Goal: Information Seeking & Learning: Learn about a topic

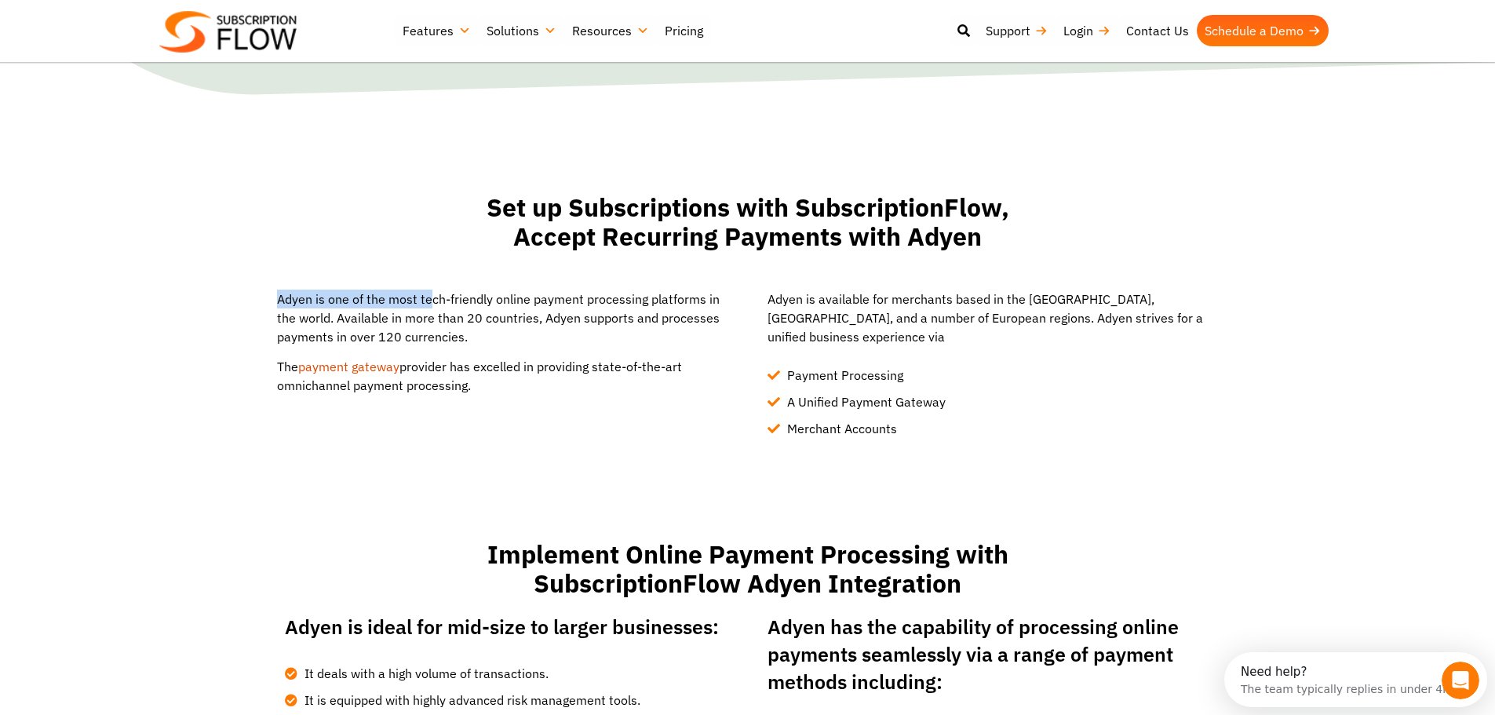
drag, startPoint x: 280, startPoint y: 300, endPoint x: 426, endPoint y: 298, distance: 146.0
click at [426, 298] on p "Adyen is one of the most tech-friendly online payment processing platforms in t…" at bounding box center [502, 318] width 451 height 57
click at [471, 298] on p "Adyen is one of the most tech-friendly online payment processing platforms in t…" at bounding box center [502, 318] width 451 height 57
drag, startPoint x: 440, startPoint y: 296, endPoint x: 612, endPoint y: 296, distance: 172.7
click at [612, 296] on p "Adyen is one of the most tech-friendly online payment processing platforms in t…" at bounding box center [502, 318] width 451 height 57
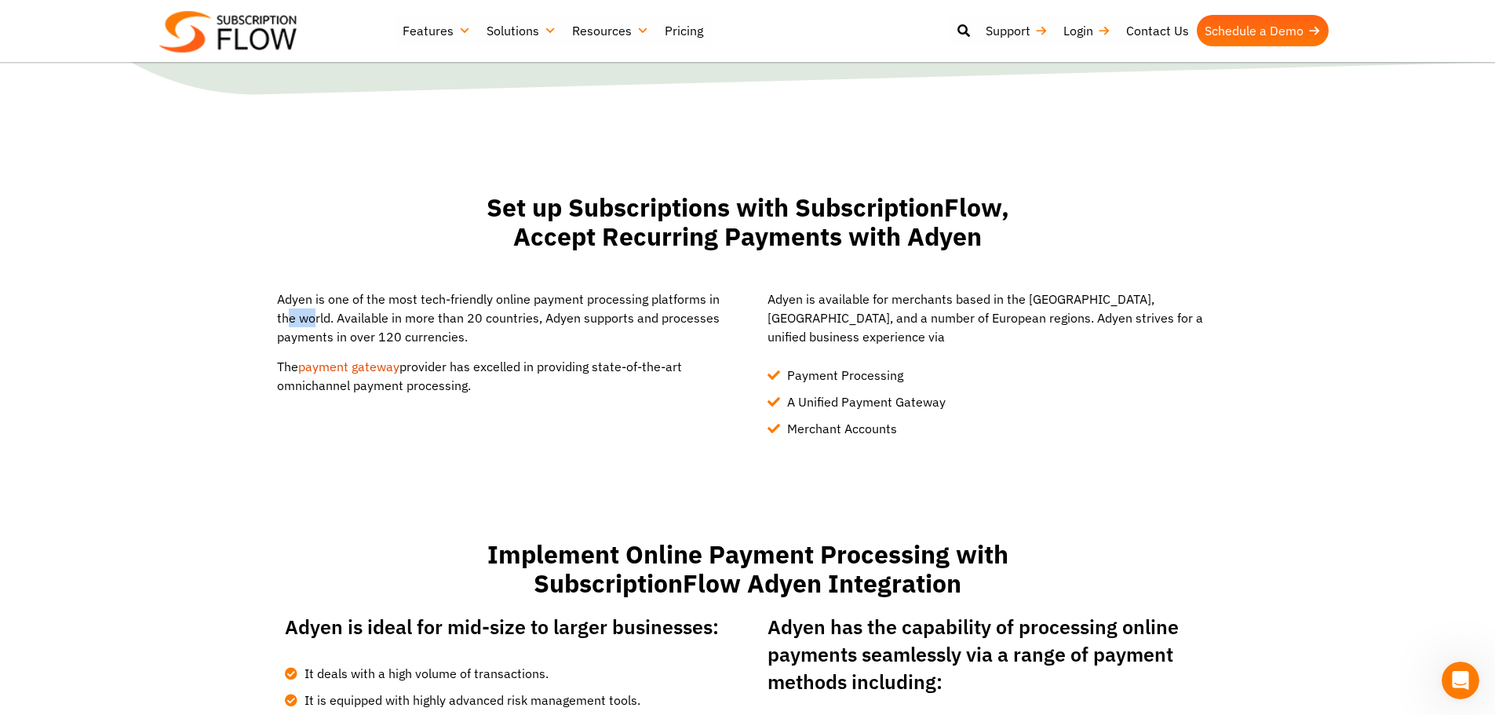
drag, startPoint x: 288, startPoint y: 319, endPoint x: 312, endPoint y: 319, distance: 24.3
click at [312, 319] on p "Adyen is one of the most tech-friendly online payment processing platforms in t…" at bounding box center [502, 318] width 451 height 57
drag, startPoint x: 367, startPoint y: 319, endPoint x: 625, endPoint y: 319, distance: 258.2
click at [625, 319] on p "Adyen is one of the most tech-friendly online payment processing platforms in t…" at bounding box center [502, 318] width 451 height 57
drag, startPoint x: 303, startPoint y: 338, endPoint x: 444, endPoint y: 336, distance: 141.3
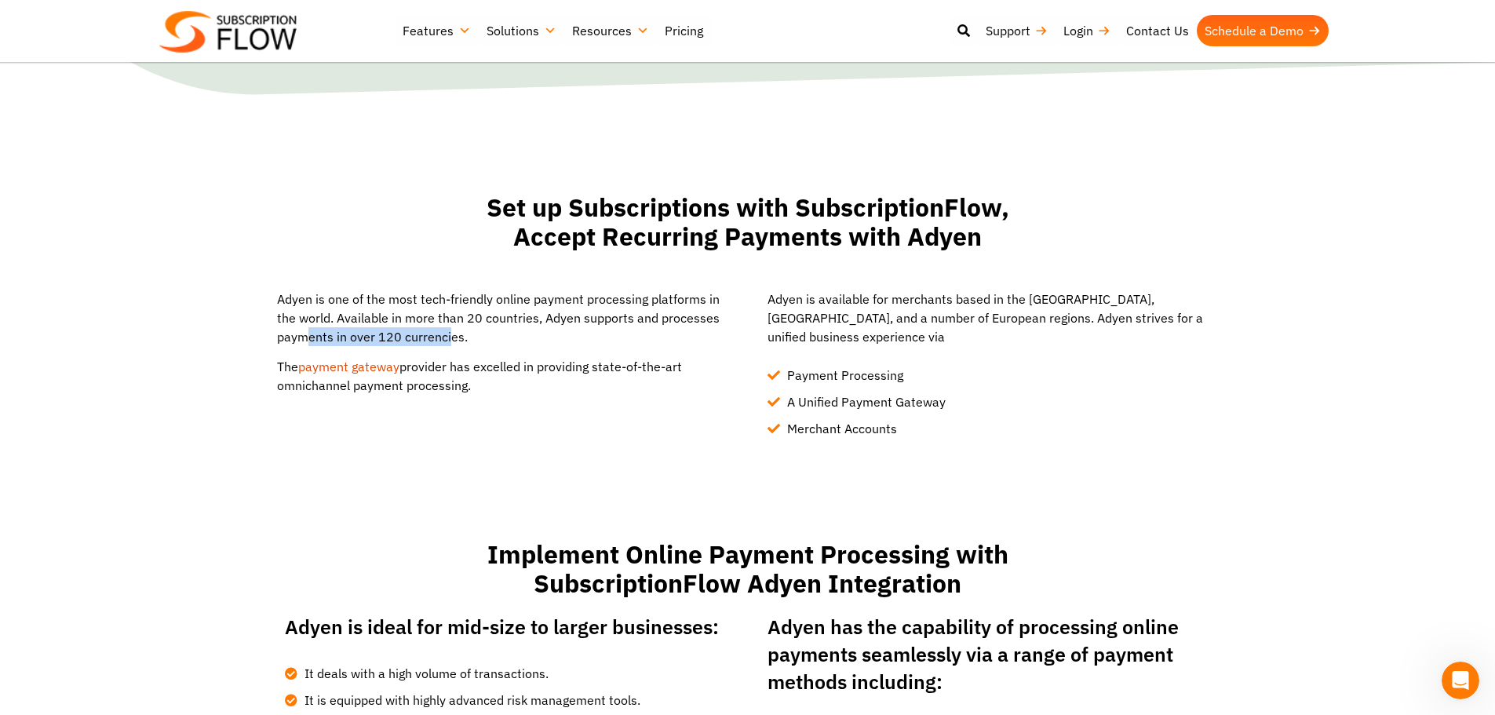
click at [444, 336] on p "Adyen is one of the most tech-friendly online payment processing platforms in t…" at bounding box center [502, 318] width 451 height 57
drag, startPoint x: 419, startPoint y: 370, endPoint x: 691, endPoint y: 378, distance: 271.7
click at [691, 378] on p "The payment gateway provider has excelled in providing state-of-the-art omnicha…" at bounding box center [502, 377] width 451 height 38
click at [603, 396] on div "Adyen is one of the most tech-friendly online payment processing platforms in t…" at bounding box center [502, 348] width 451 height 117
drag, startPoint x: 526, startPoint y: 369, endPoint x: 611, endPoint y: 369, distance: 85.6
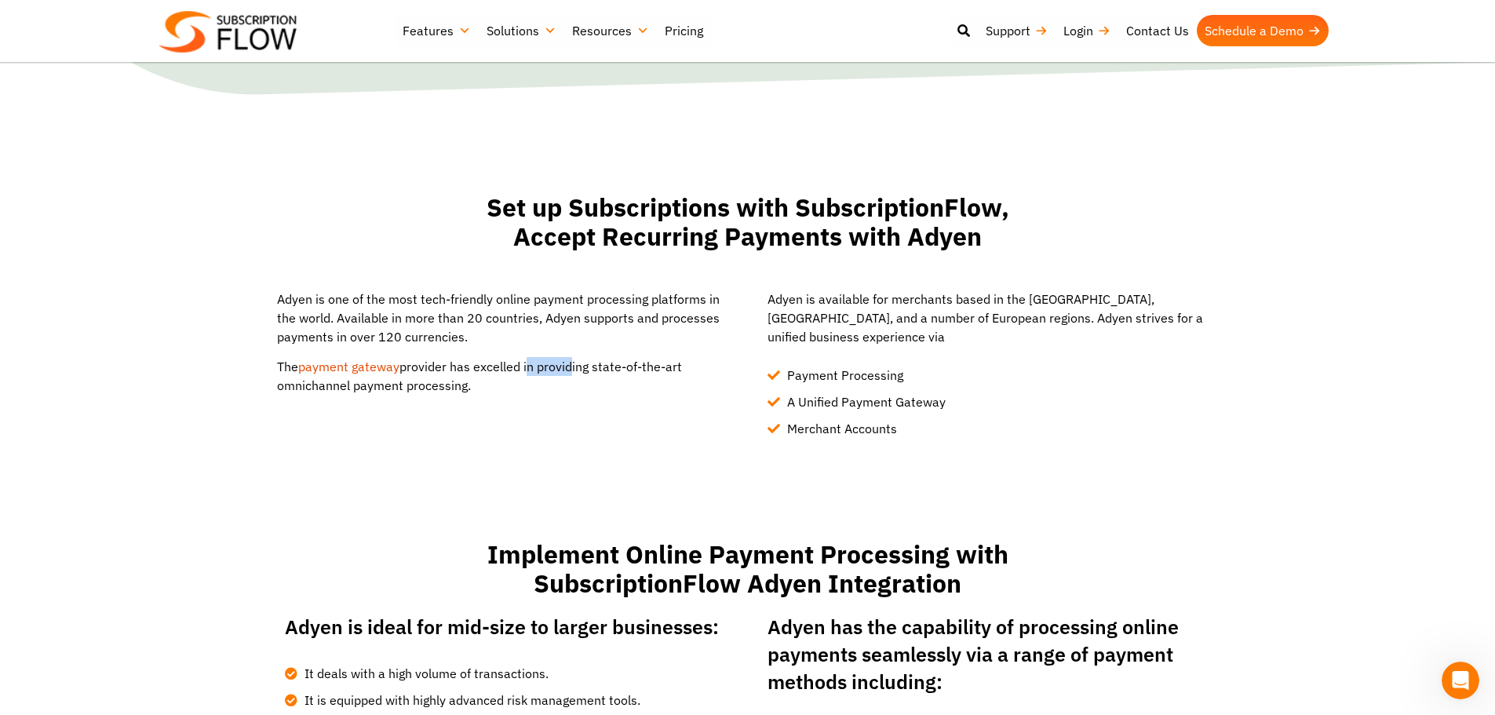
click at [608, 369] on p "The payment gateway provider has excelled in providing state-of-the-art omnicha…" at bounding box center [502, 377] width 451 height 38
click at [614, 369] on p "The payment gateway provider has excelled in providing state-of-the-art omnicha…" at bounding box center [502, 377] width 451 height 38
drag, startPoint x: 480, startPoint y: 366, endPoint x: 666, endPoint y: 363, distance: 186.0
click at [666, 363] on p "The payment gateway provider has excelled in providing state-of-the-art omnicha…" at bounding box center [502, 377] width 451 height 38
drag, startPoint x: 297, startPoint y: 385, endPoint x: 419, endPoint y: 385, distance: 121.7
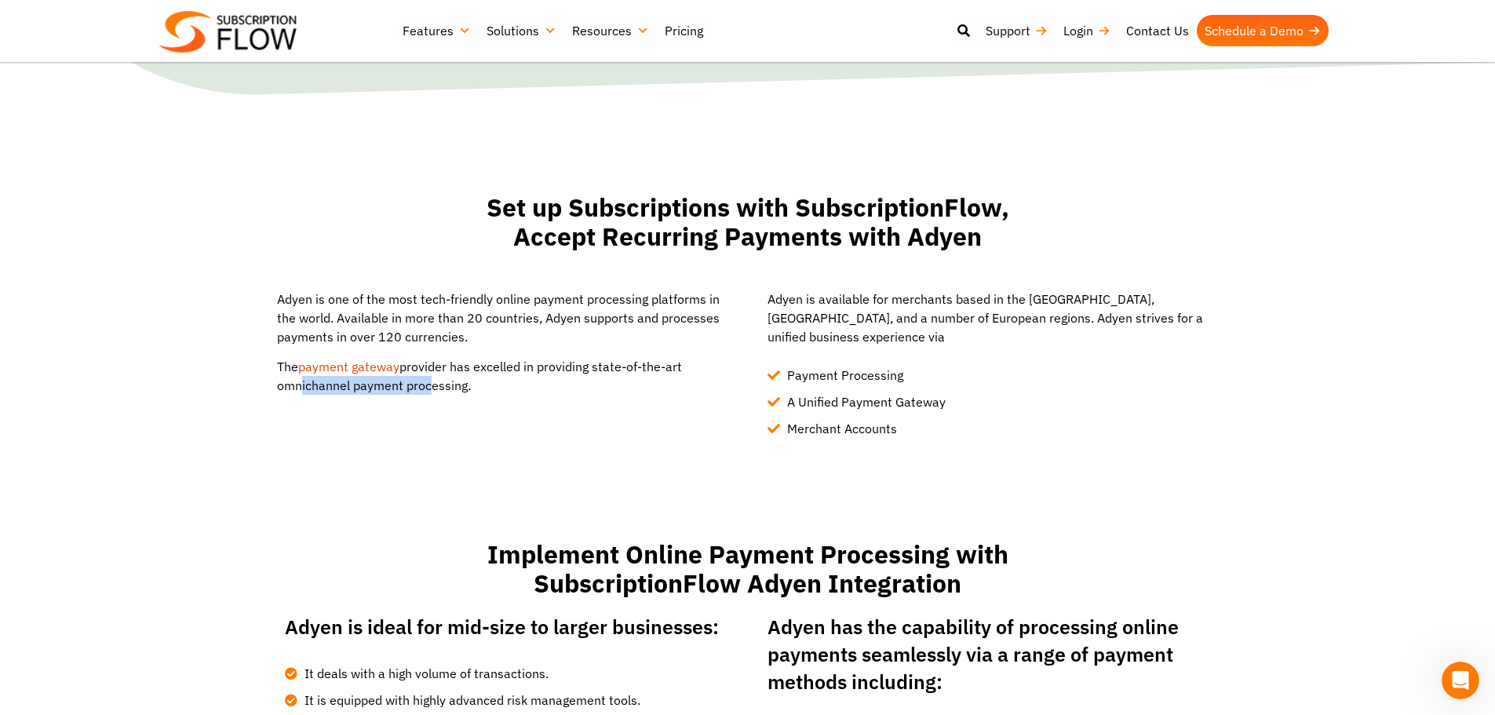
click at [419, 385] on p "The payment gateway provider has excelled in providing state-of-the-art omnicha…" at bounding box center [502, 377] width 451 height 38
click at [470, 385] on p "The payment gateway provider has excelled in providing state-of-the-art omnicha…" at bounding box center [502, 377] width 451 height 38
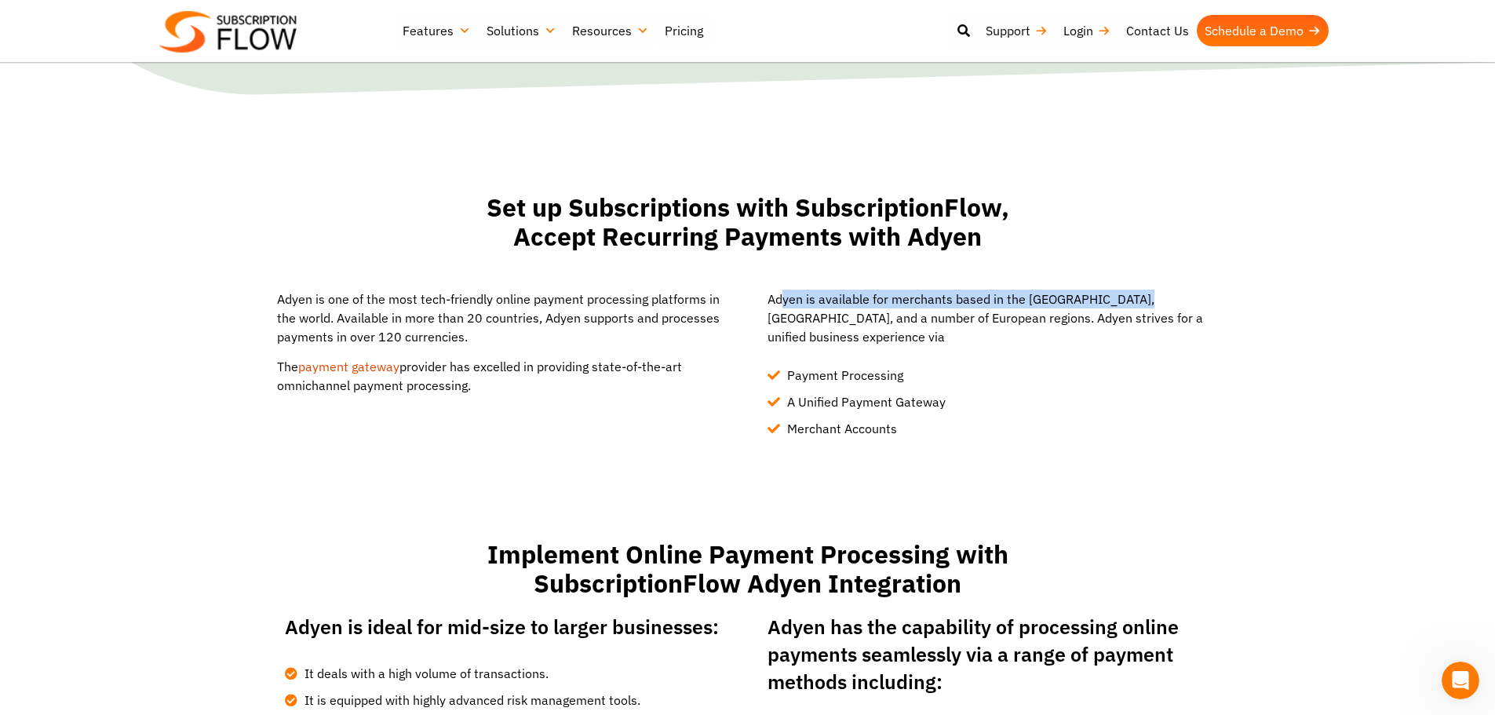
drag, startPoint x: 785, startPoint y: 301, endPoint x: 1141, endPoint y: 301, distance: 356.3
click at [1141, 301] on p "Adyen is available for merchants based in the [GEOGRAPHIC_DATA], [GEOGRAPHIC_DA…" at bounding box center [993, 318] width 451 height 57
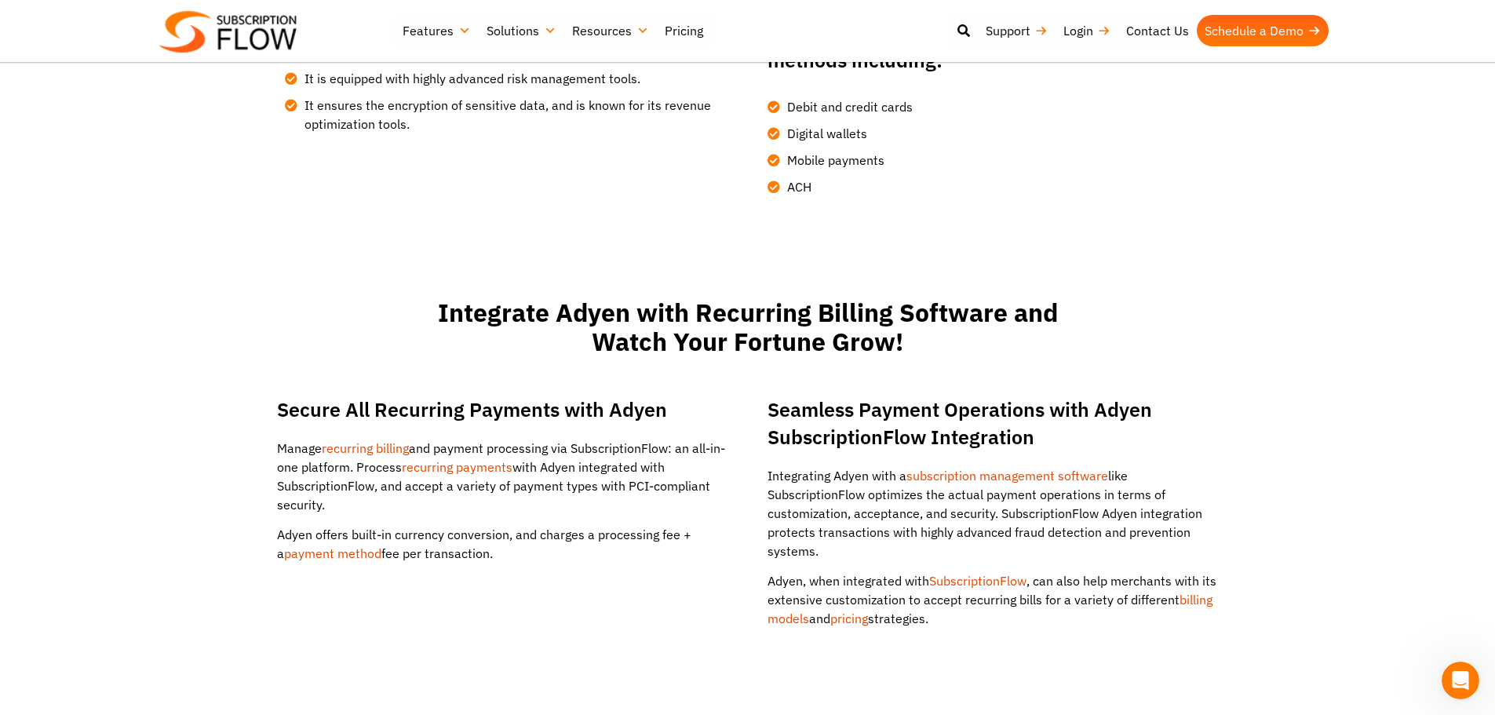
scroll to position [1020, 0]
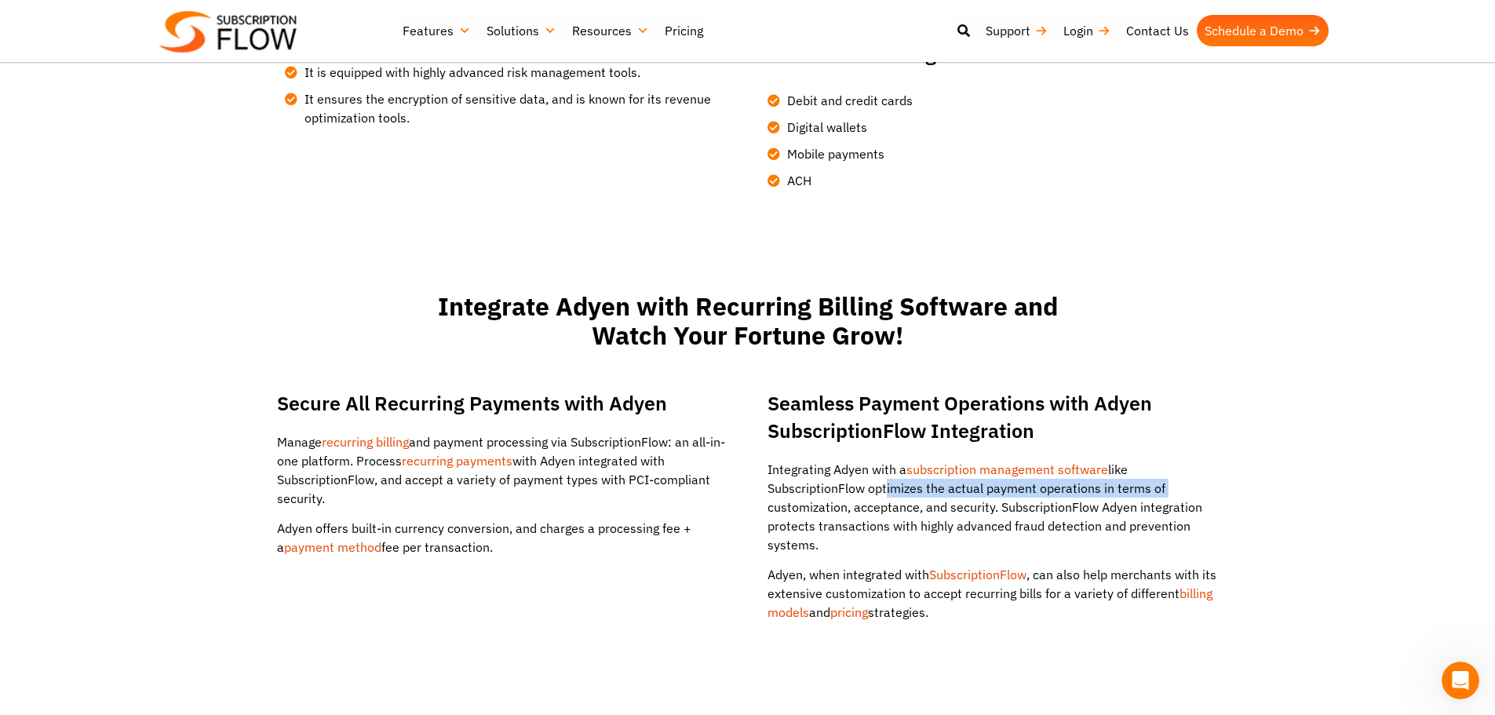
drag, startPoint x: 878, startPoint y: 468, endPoint x: 1170, endPoint y: 472, distance: 292.0
click at [1170, 472] on p "Integrating Adyen with a subscription management software like SubscriptionFlow…" at bounding box center [993, 507] width 451 height 94
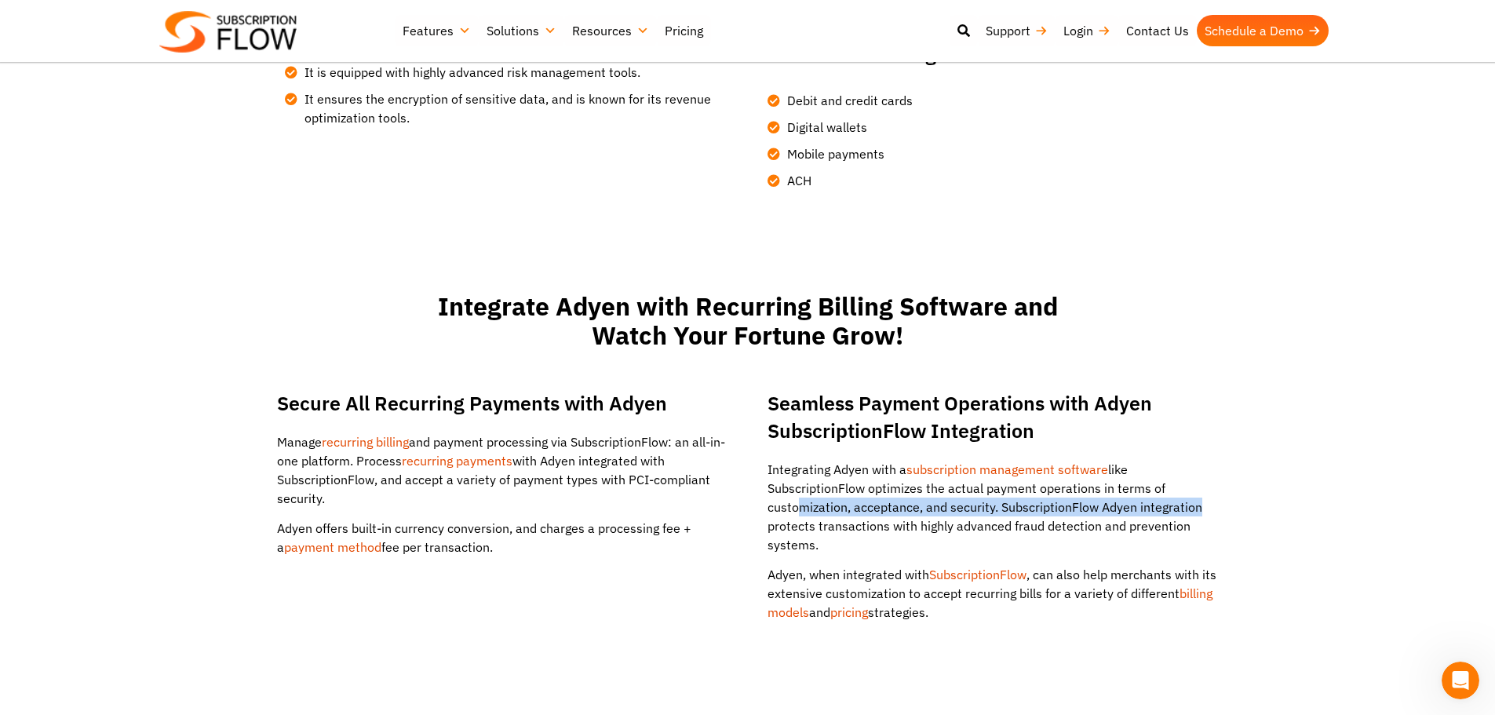
drag, startPoint x: 794, startPoint y: 491, endPoint x: 1187, endPoint y: 491, distance: 393.2
click at [1187, 491] on p "Integrating Adyen with a subscription management software like SubscriptionFlow…" at bounding box center [993, 507] width 451 height 94
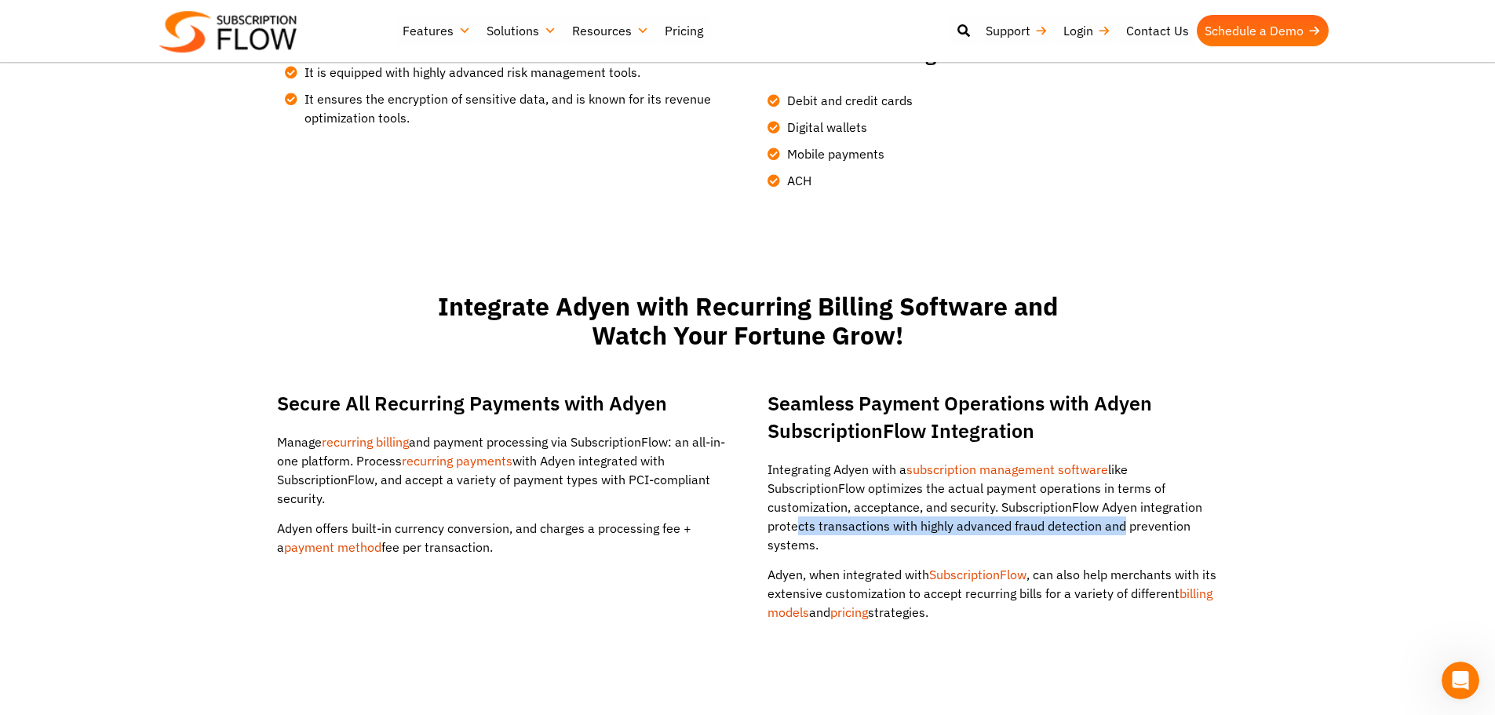
drag, startPoint x: 790, startPoint y: 507, endPoint x: 1110, endPoint y: 508, distance: 320.2
click at [1110, 508] on p "Integrating Adyen with a subscription management software like SubscriptionFlow…" at bounding box center [993, 507] width 451 height 94
drag, startPoint x: 784, startPoint y: 564, endPoint x: 852, endPoint y: 563, distance: 68.3
click at [785, 565] on p "Adyen, when integrated with SubscriptionFlow , can also help merchants with its…" at bounding box center [993, 593] width 451 height 57
drag, startPoint x: 1096, startPoint y: 557, endPoint x: 1169, endPoint y: 556, distance: 73.0
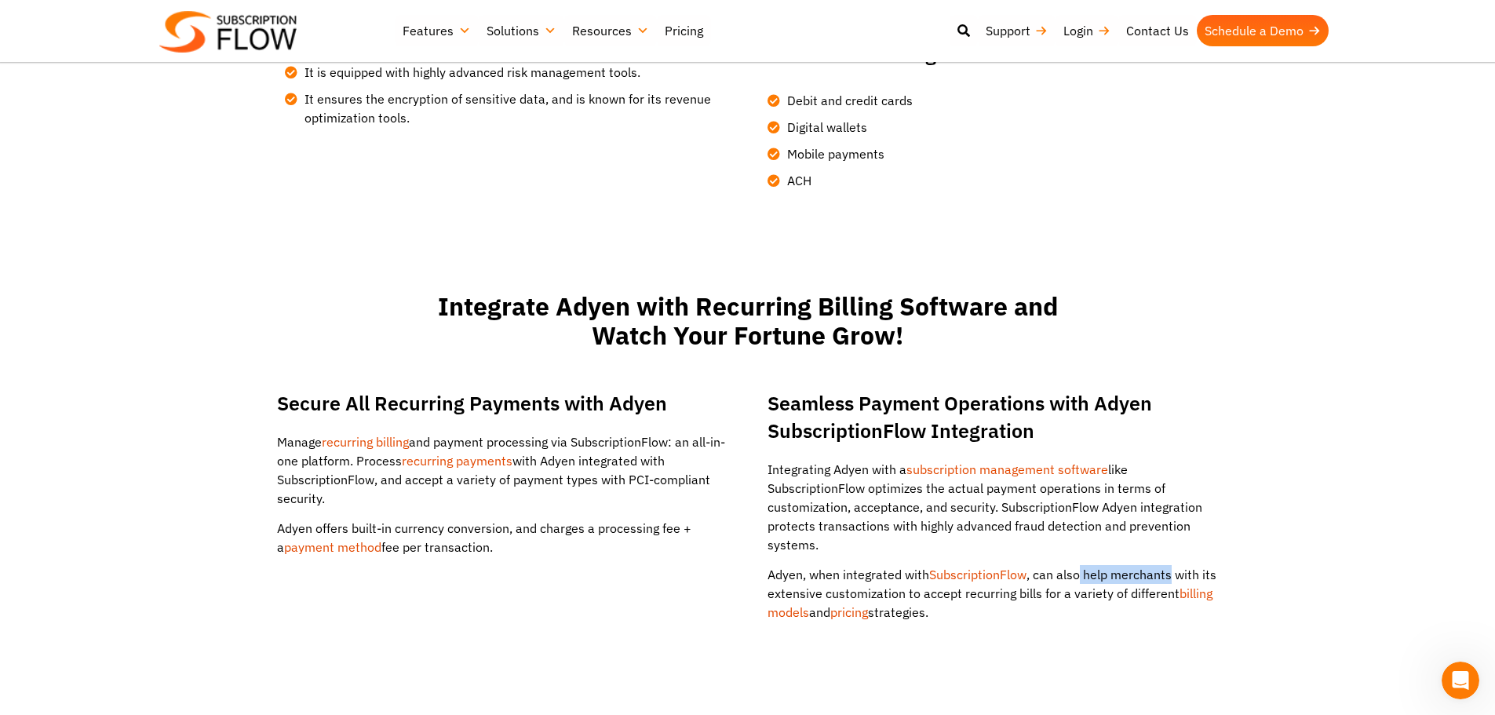
click at [1169, 565] on p "Adyen, when integrated with SubscriptionFlow , can also help merchants with its…" at bounding box center [993, 593] width 451 height 57
drag, startPoint x: 797, startPoint y: 573, endPoint x: 1112, endPoint y: 572, distance: 314.7
click at [1112, 572] on p "Adyen, when integrated with SubscriptionFlow , can also help merchants with its…" at bounding box center [993, 593] width 451 height 57
click at [1126, 572] on p "Adyen, when integrated with SubscriptionFlow , can also help merchants with its…" at bounding box center [993, 593] width 451 height 57
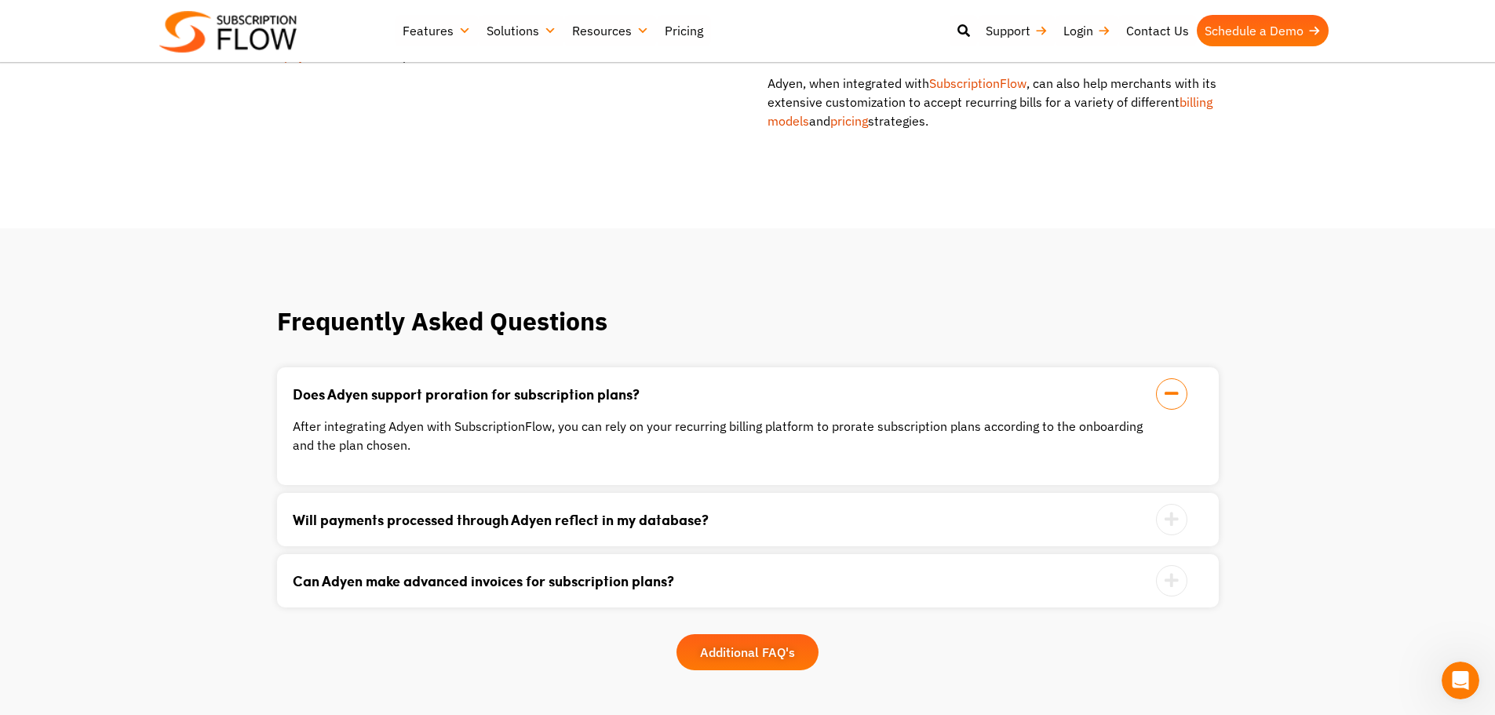
scroll to position [1570, 0]
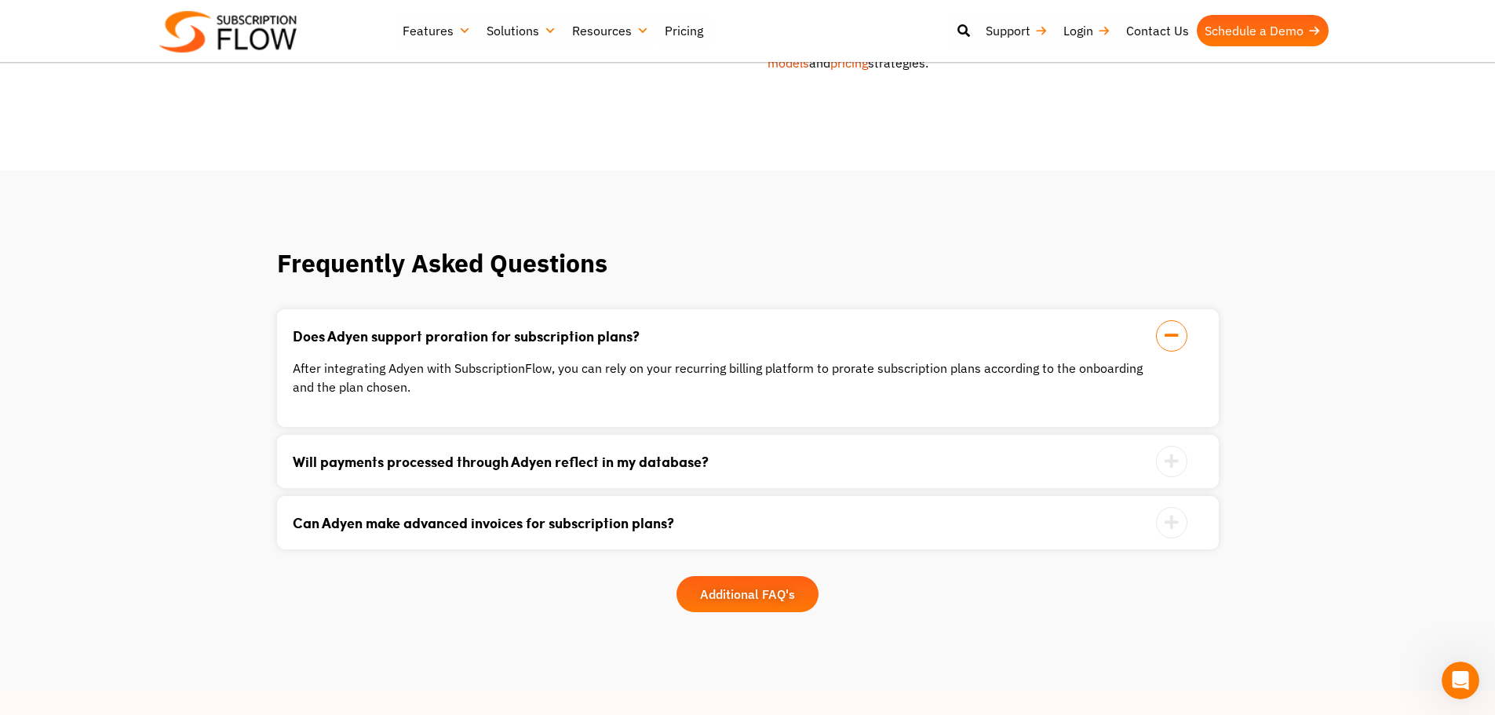
click at [396, 454] on link "Will payments processed through Adyen reflect in my database?" at bounding box center [728, 461] width 871 height 14
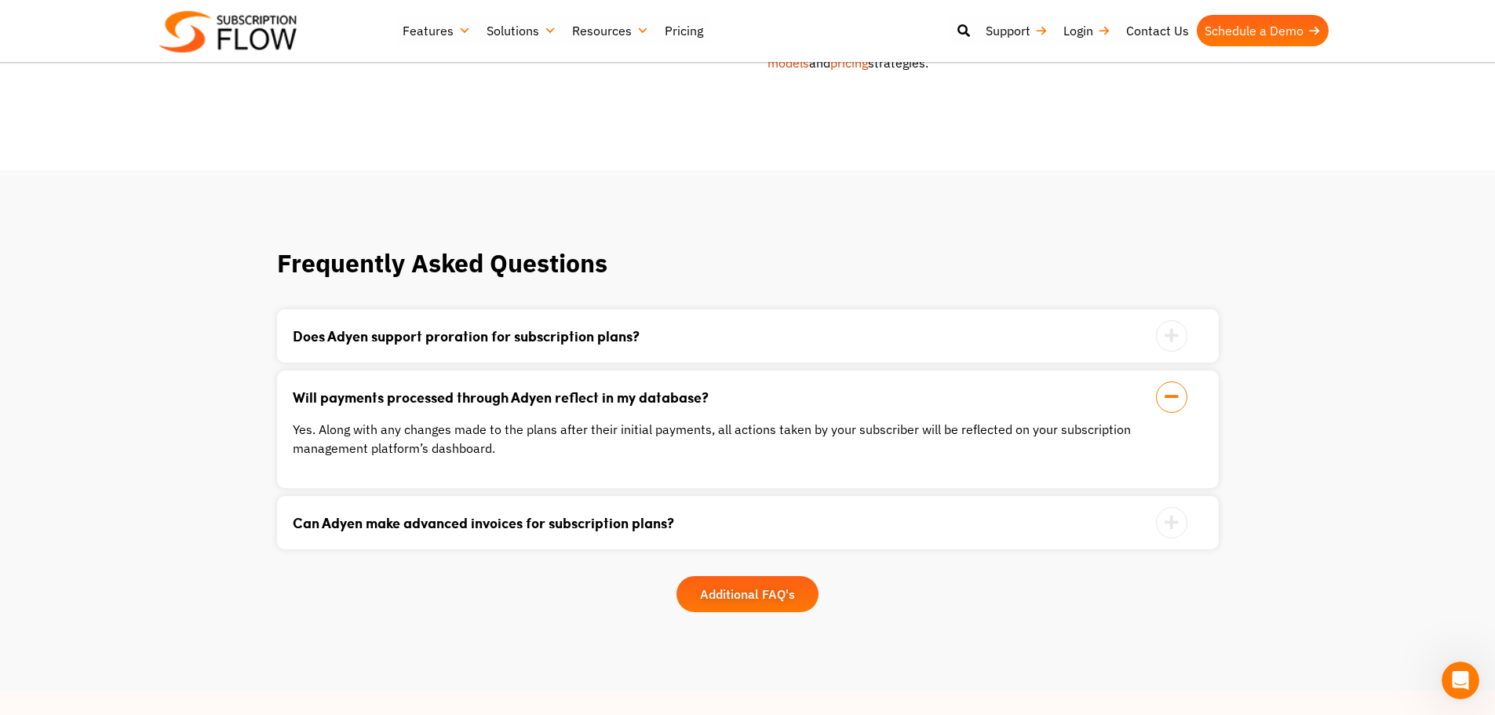
click at [346, 516] on link "Can Adyen make advanced invoices for subscription plans?" at bounding box center [728, 523] width 871 height 14
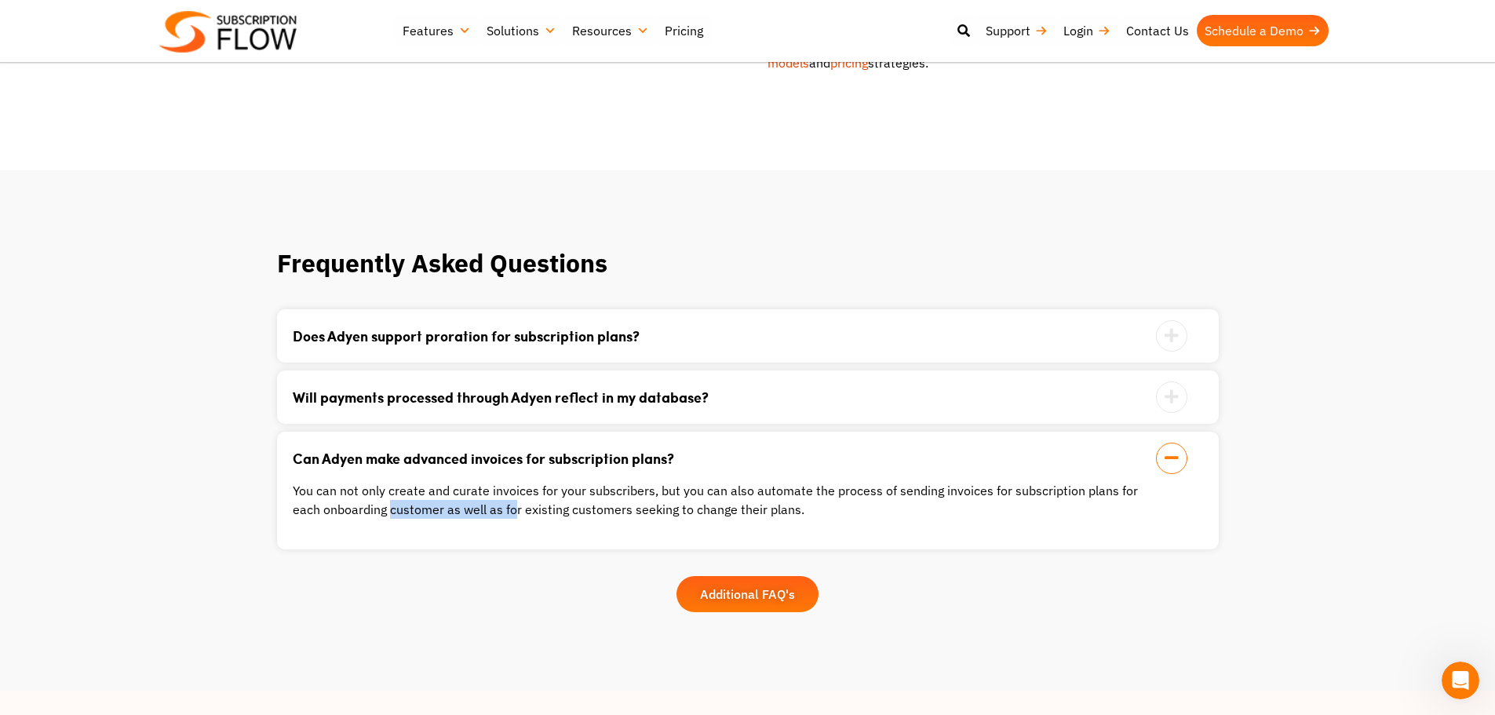
drag, startPoint x: 362, startPoint y: 491, endPoint x: 481, endPoint y: 489, distance: 119.3
click at [481, 489] on p "You can not only create and curate invoices for your subscribers, but you can a…" at bounding box center [728, 500] width 871 height 38
drag, startPoint x: 505, startPoint y: 489, endPoint x: 730, endPoint y: 489, distance: 224.5
click at [730, 489] on p "You can not only create and curate invoices for your subscribers, but you can a…" at bounding box center [728, 500] width 871 height 38
click at [641, 491] on p "You can not only create and curate invoices for your subscribers, but you can a…" at bounding box center [728, 500] width 871 height 38
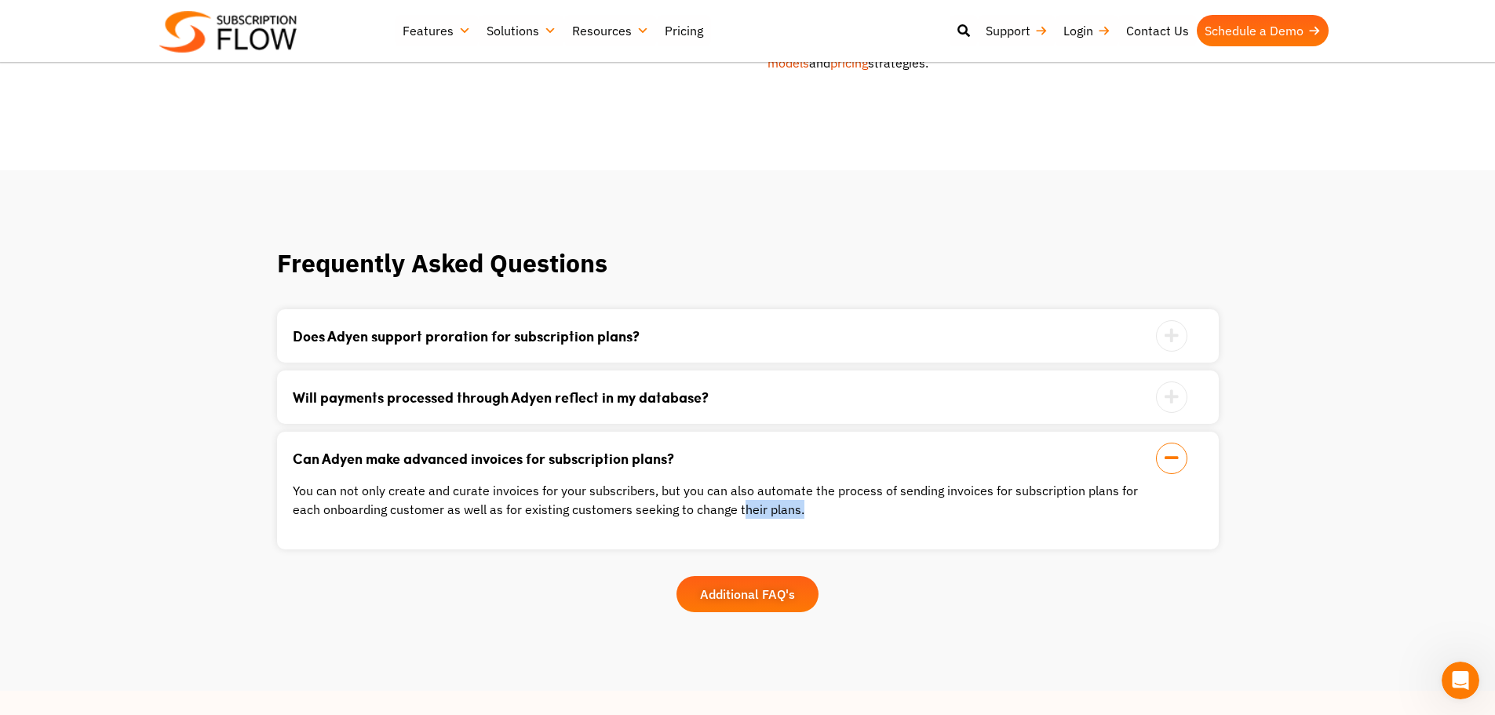
drag, startPoint x: 707, startPoint y: 491, endPoint x: 802, endPoint y: 491, distance: 95.0
click at [801, 491] on p "You can not only create and curate invoices for your subscribers, but you can a…" at bounding box center [728, 500] width 871 height 38
click at [812, 491] on p "You can not only create and curate invoices for your subscribers, but you can a…" at bounding box center [728, 500] width 871 height 38
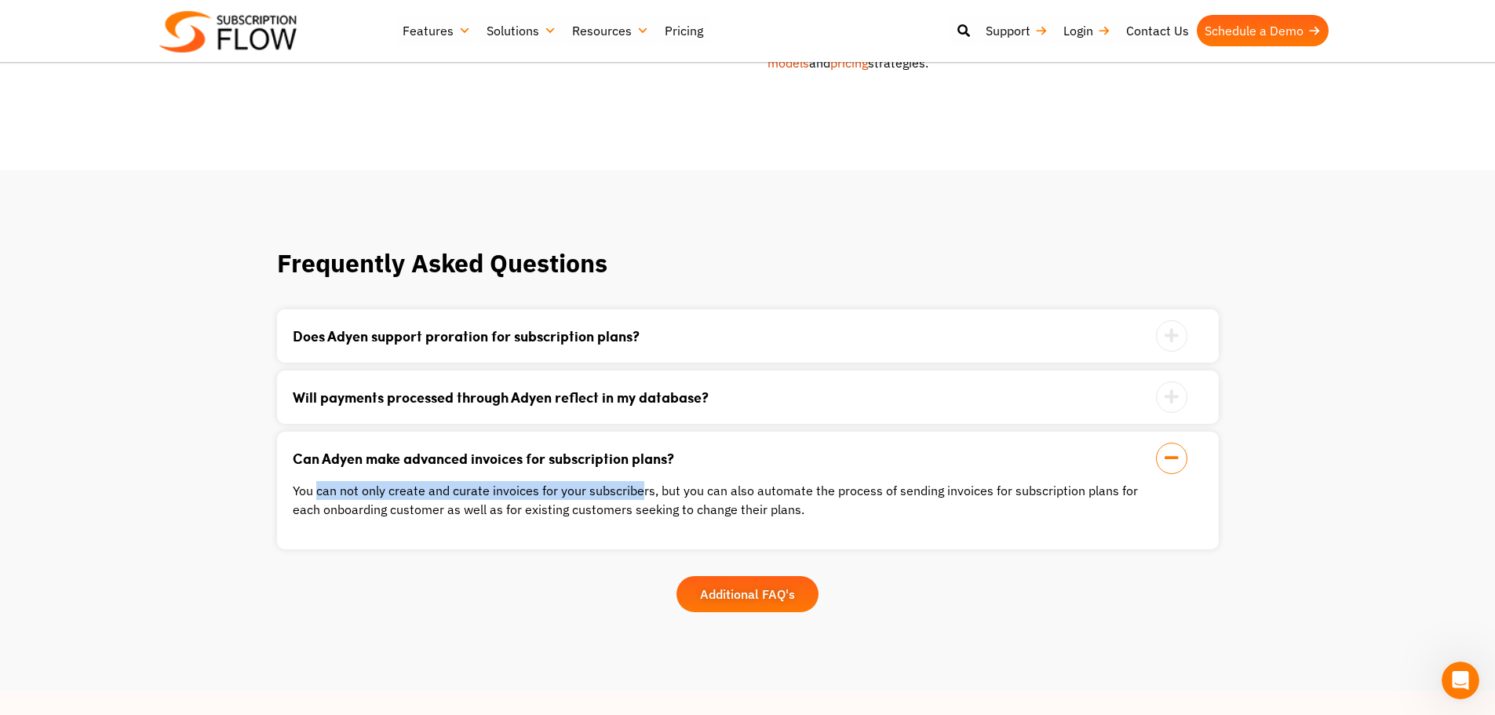
drag, startPoint x: 316, startPoint y: 469, endPoint x: 638, endPoint y: 470, distance: 322.6
click at [638, 481] on p "You can not only create and curate invoices for your subscribers, but you can a…" at bounding box center [728, 500] width 871 height 38
click at [425, 490] on p "You can not only create and curate invoices for your subscribers, but you can a…" at bounding box center [728, 500] width 871 height 38
drag, startPoint x: 480, startPoint y: 468, endPoint x: 771, endPoint y: 466, distance: 290.4
click at [771, 481] on p "You can not only create and curate invoices for your subscribers, but you can a…" at bounding box center [728, 500] width 871 height 38
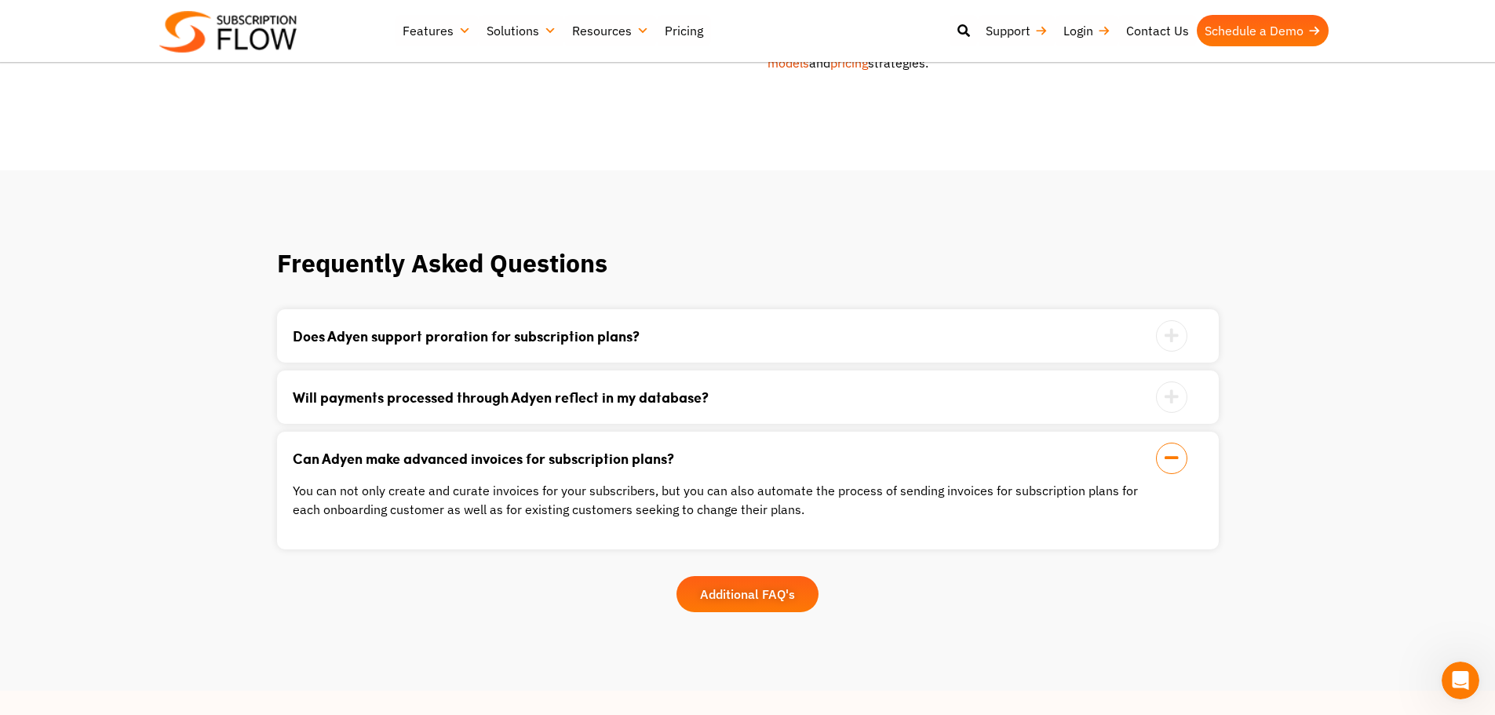
click at [779, 481] on p "You can not only create and curate invoices for your subscribers, but you can a…" at bounding box center [728, 500] width 871 height 38
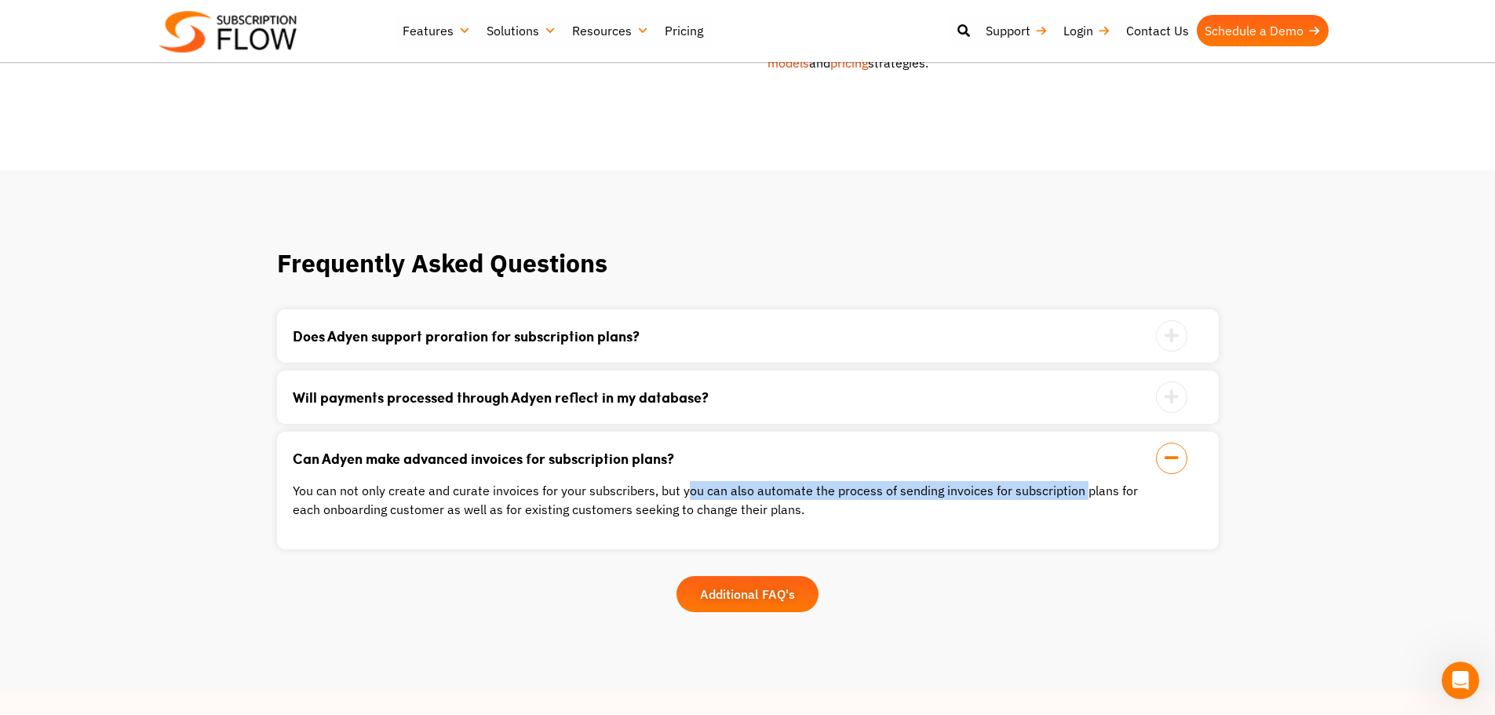
drag, startPoint x: 685, startPoint y: 469, endPoint x: 1074, endPoint y: 471, distance: 388.5
click at [1074, 481] on p "You can not only create and curate invoices for your subscribers, but you can a…" at bounding box center [728, 500] width 871 height 38
drag, startPoint x: 998, startPoint y: 471, endPoint x: 905, endPoint y: 476, distance: 92.7
click at [996, 481] on p "You can not only create and curate invoices for your subscribers, but you can a…" at bounding box center [728, 500] width 871 height 38
click at [888, 481] on p "You can not only create and curate invoices for your subscribers, but you can a…" at bounding box center [728, 500] width 871 height 38
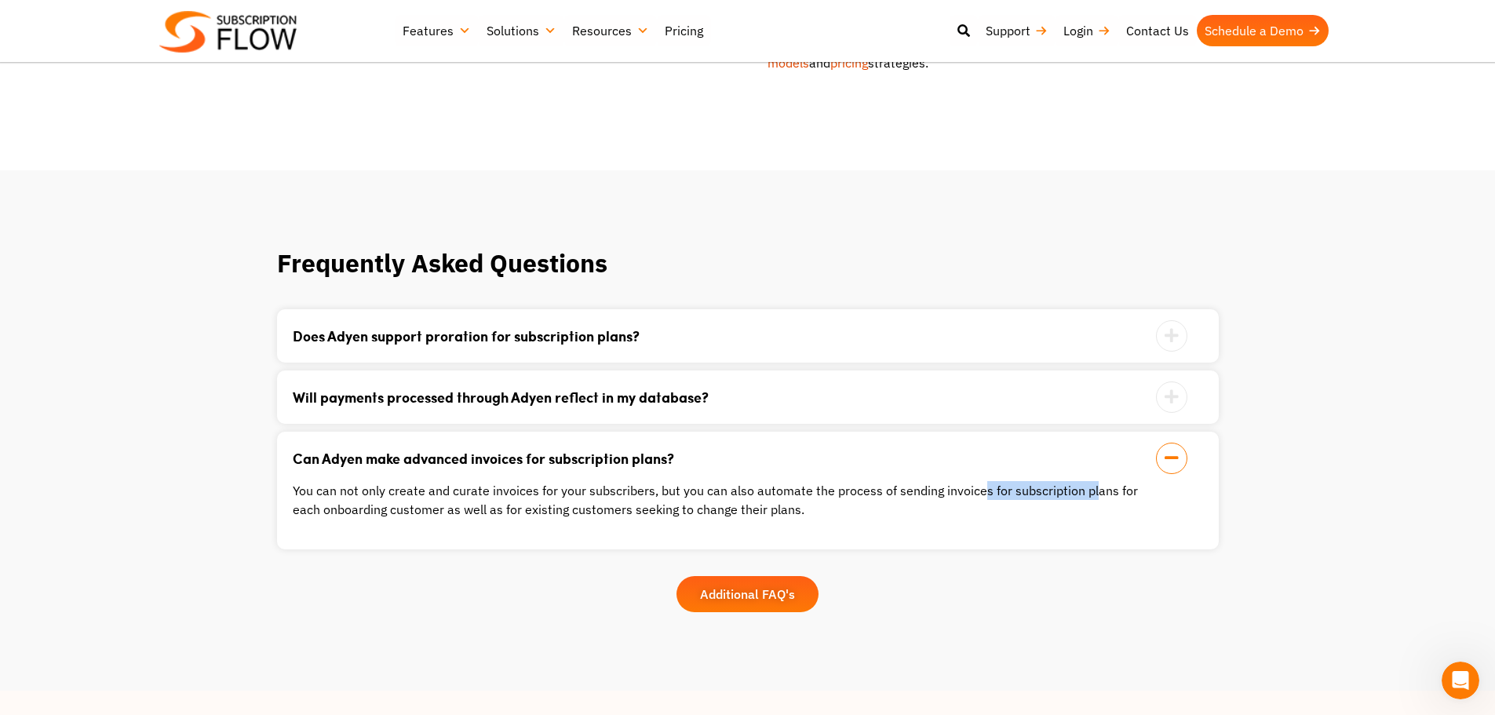
drag, startPoint x: 1049, startPoint y: 476, endPoint x: 1097, endPoint y: 476, distance: 48.7
click at [1089, 481] on p "You can not only create and curate invoices for your subscribers, but you can a…" at bounding box center [728, 500] width 871 height 38
click at [1103, 481] on p "You can not only create and curate invoices for your subscribers, but you can a…" at bounding box center [728, 500] width 871 height 38
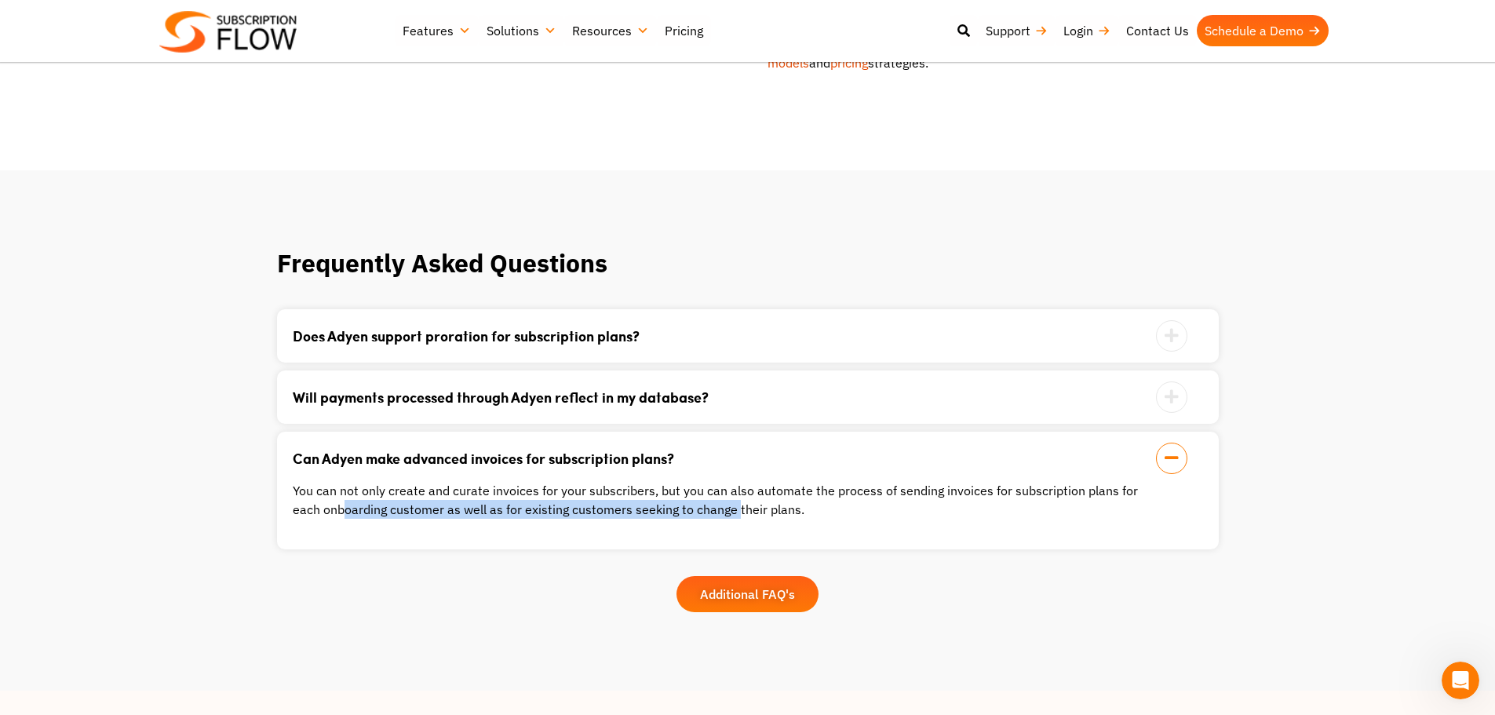
drag, startPoint x: 312, startPoint y: 491, endPoint x: 702, endPoint y: 490, distance: 390.1
click at [702, 490] on p "You can not only create and curate invoices for your subscribers, but you can a…" at bounding box center [728, 500] width 871 height 38
click at [524, 491] on p "You can not only create and curate invoices for your subscribers, but you can a…" at bounding box center [728, 500] width 871 height 38
drag, startPoint x: 581, startPoint y: 491, endPoint x: 848, endPoint y: 491, distance: 267.7
click at [848, 491] on p "You can not only create and curate invoices for your subscribers, but you can a…" at bounding box center [728, 500] width 871 height 38
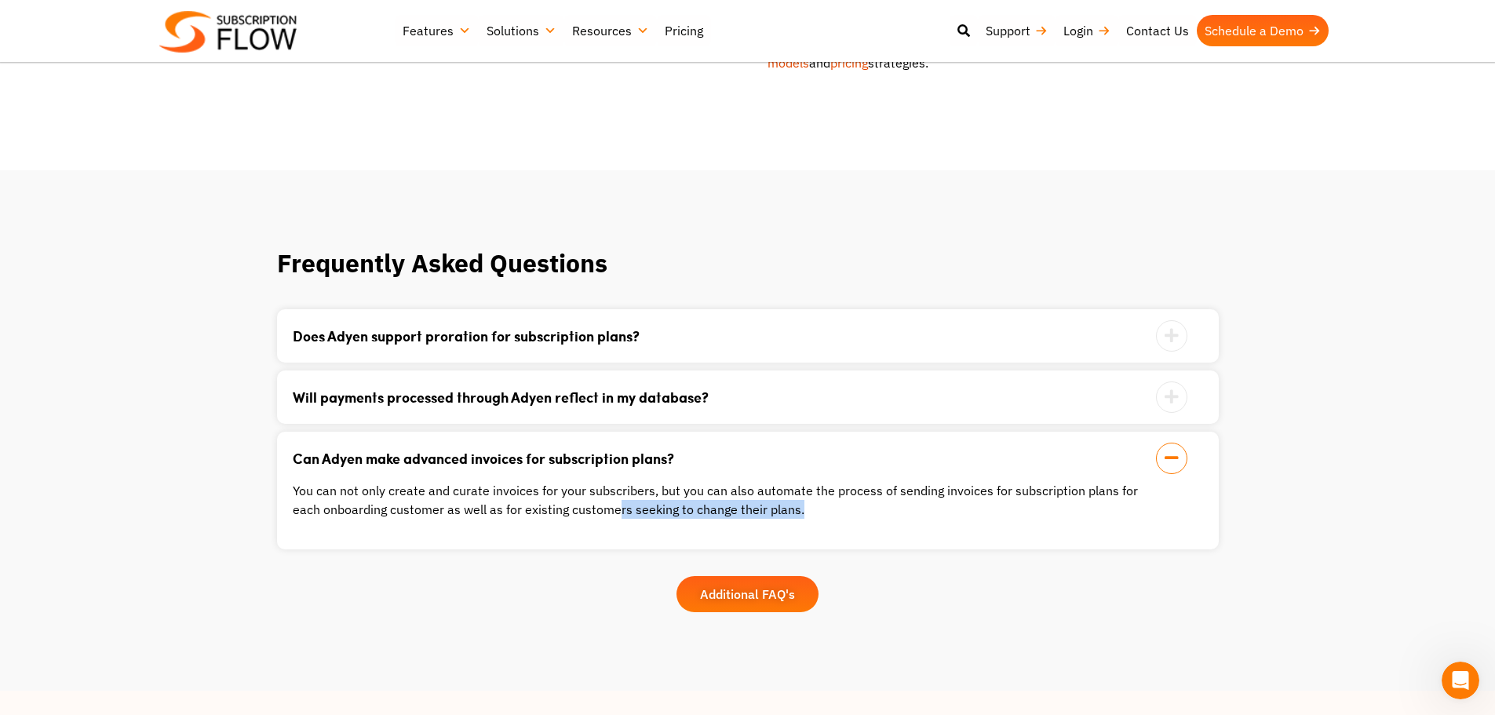
click at [851, 491] on p "You can not only create and curate invoices for your subscribers, but you can a…" at bounding box center [728, 500] width 871 height 38
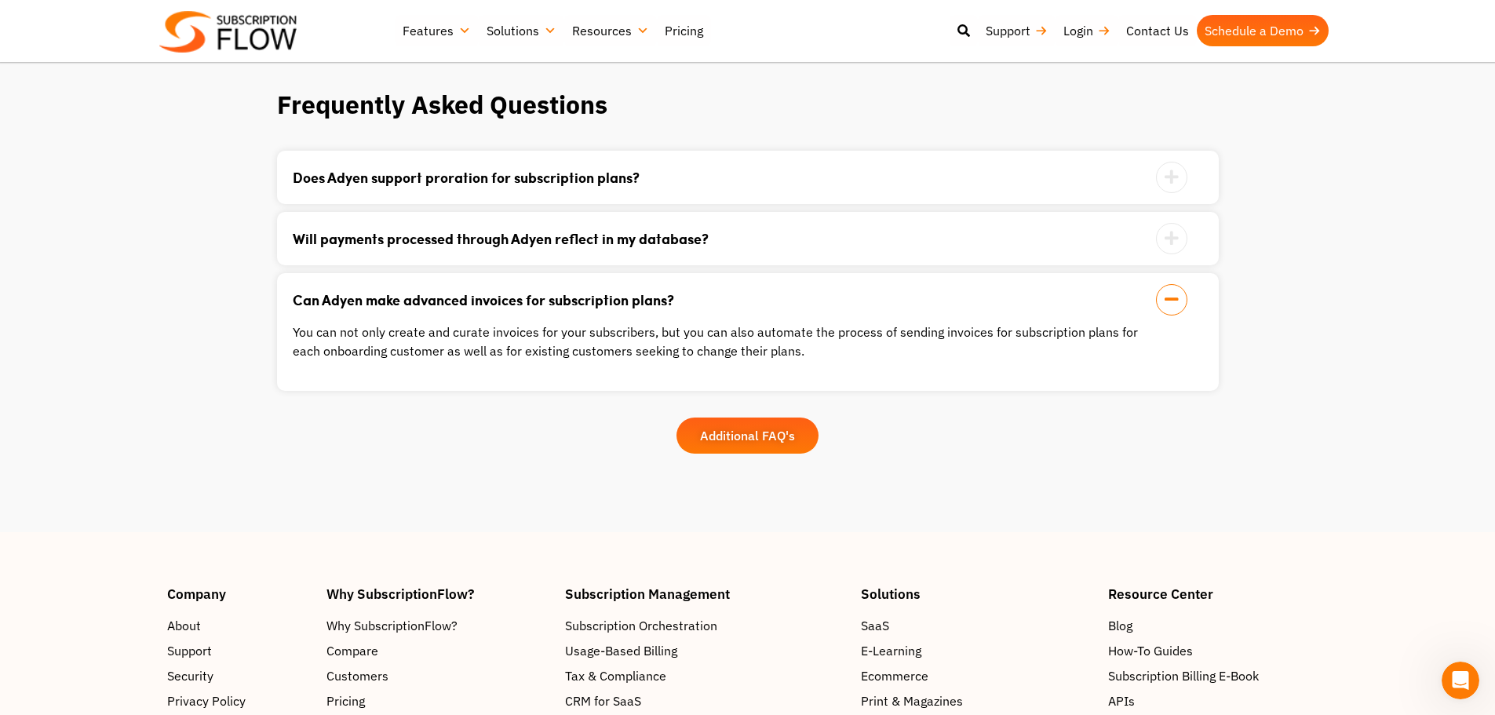
scroll to position [1727, 0]
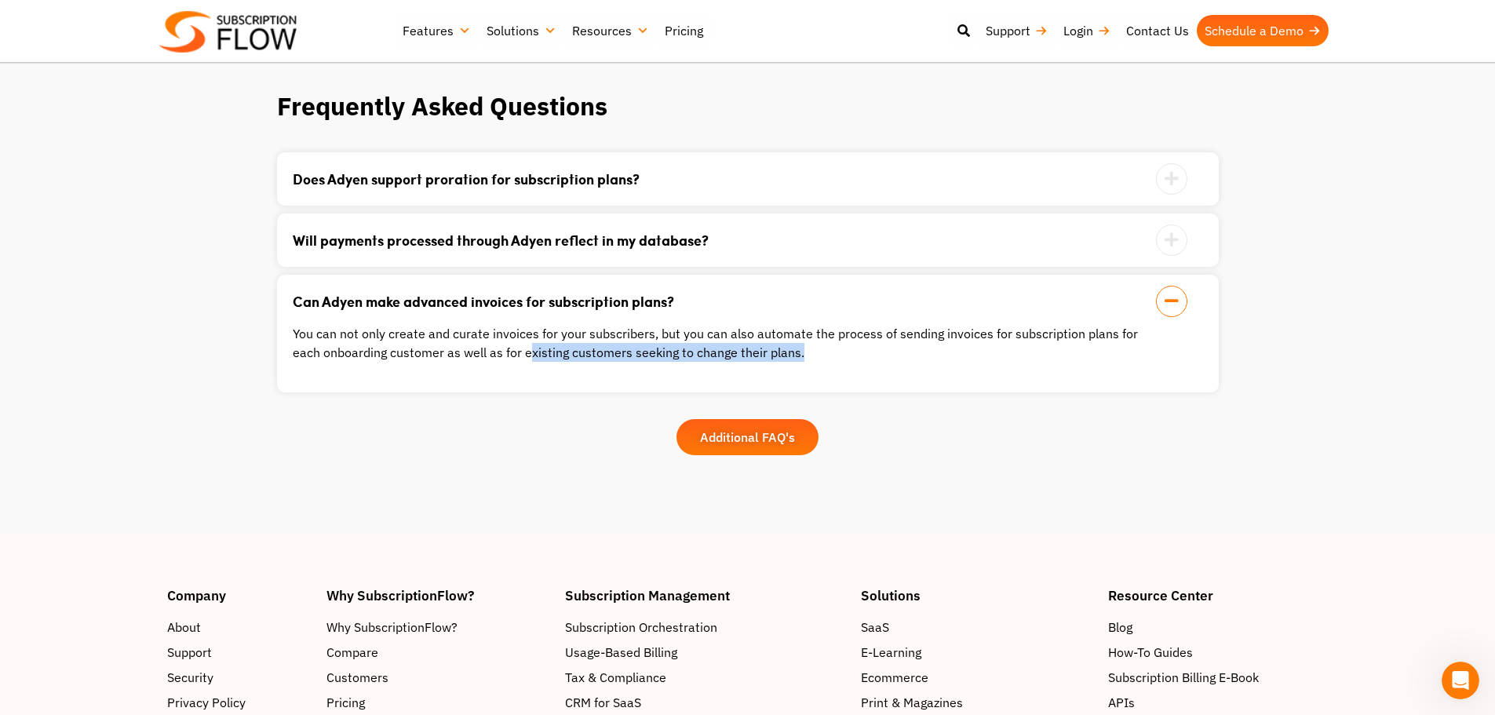
drag, startPoint x: 497, startPoint y: 332, endPoint x: 812, endPoint y: 331, distance: 315.5
click at [812, 331] on p "You can not only create and curate invoices for your subscribers, but you can a…" at bounding box center [728, 343] width 871 height 38
click at [818, 331] on p "You can not only create and curate invoices for your subscribers, but you can a…" at bounding box center [728, 343] width 871 height 38
drag, startPoint x: 633, startPoint y: 333, endPoint x: 745, endPoint y: 333, distance: 112.2
click at [743, 333] on p "You can not only create and curate invoices for your subscribers, but you can a…" at bounding box center [728, 343] width 871 height 38
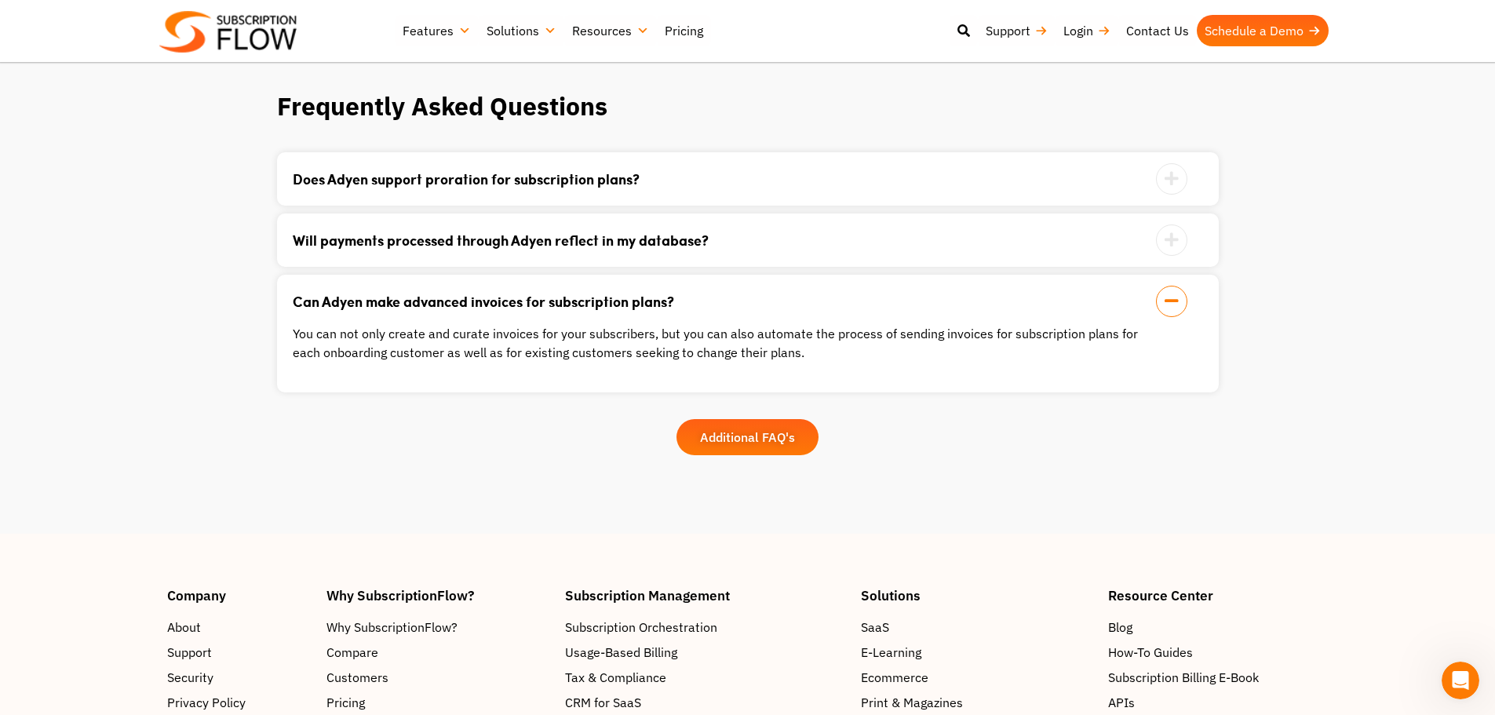
click at [745, 333] on p "You can not only create and curate invoices for your subscribers, but you can a…" at bounding box center [728, 343] width 871 height 38
